Goal: Transaction & Acquisition: Purchase product/service

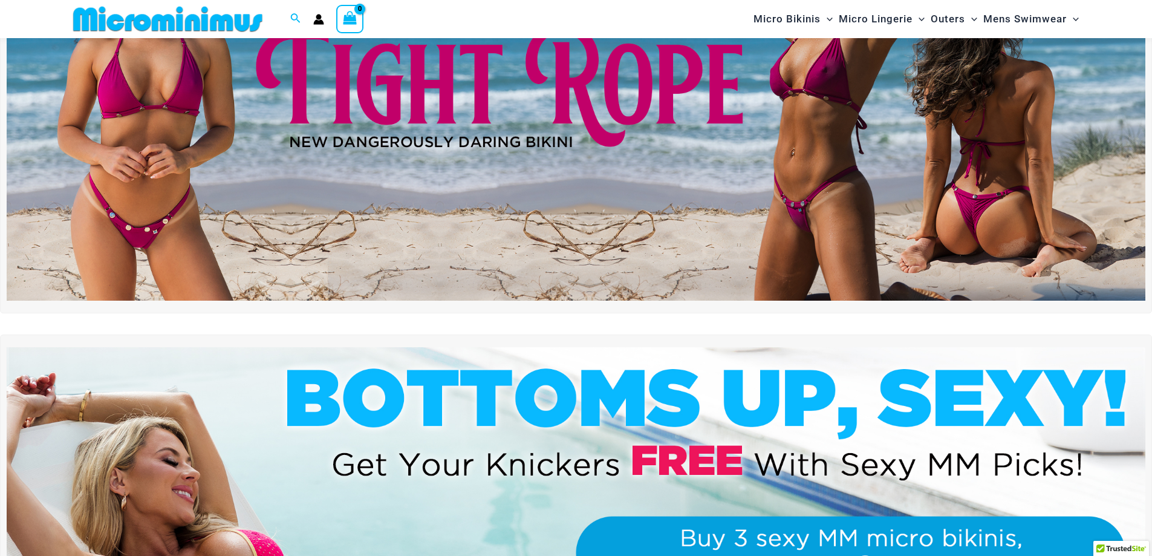
scroll to position [172, 0]
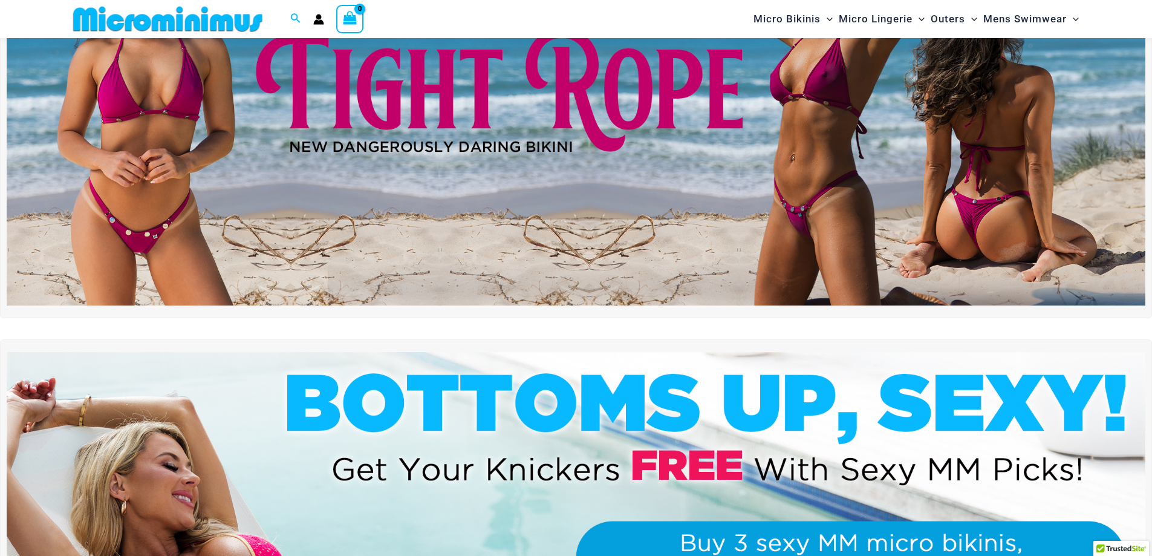
click at [655, 169] on img at bounding box center [576, 111] width 1138 height 387
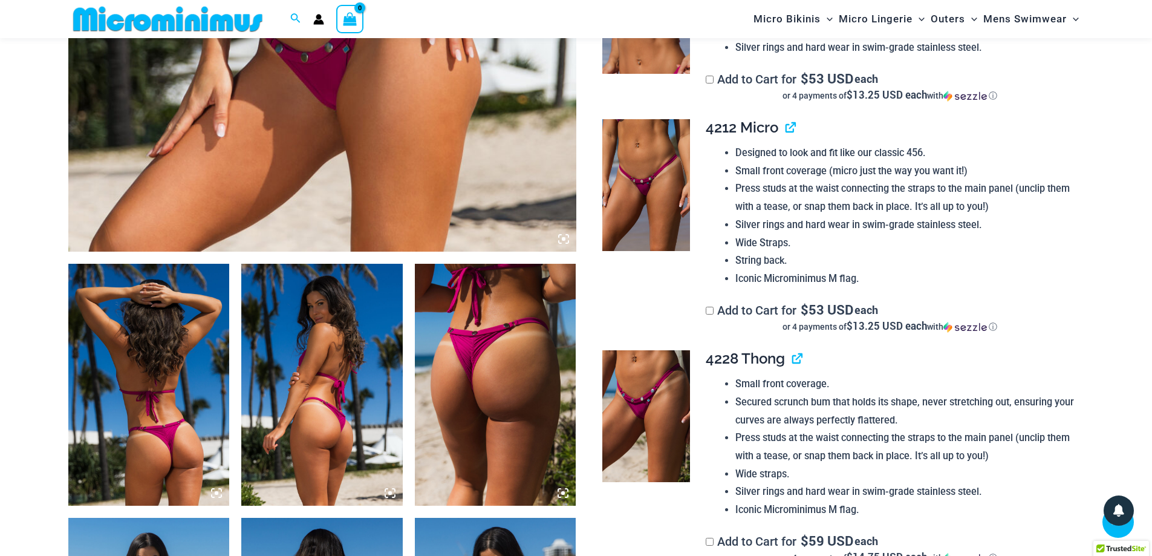
scroll to position [529, 0]
